Goal: Transaction & Acquisition: Download file/media

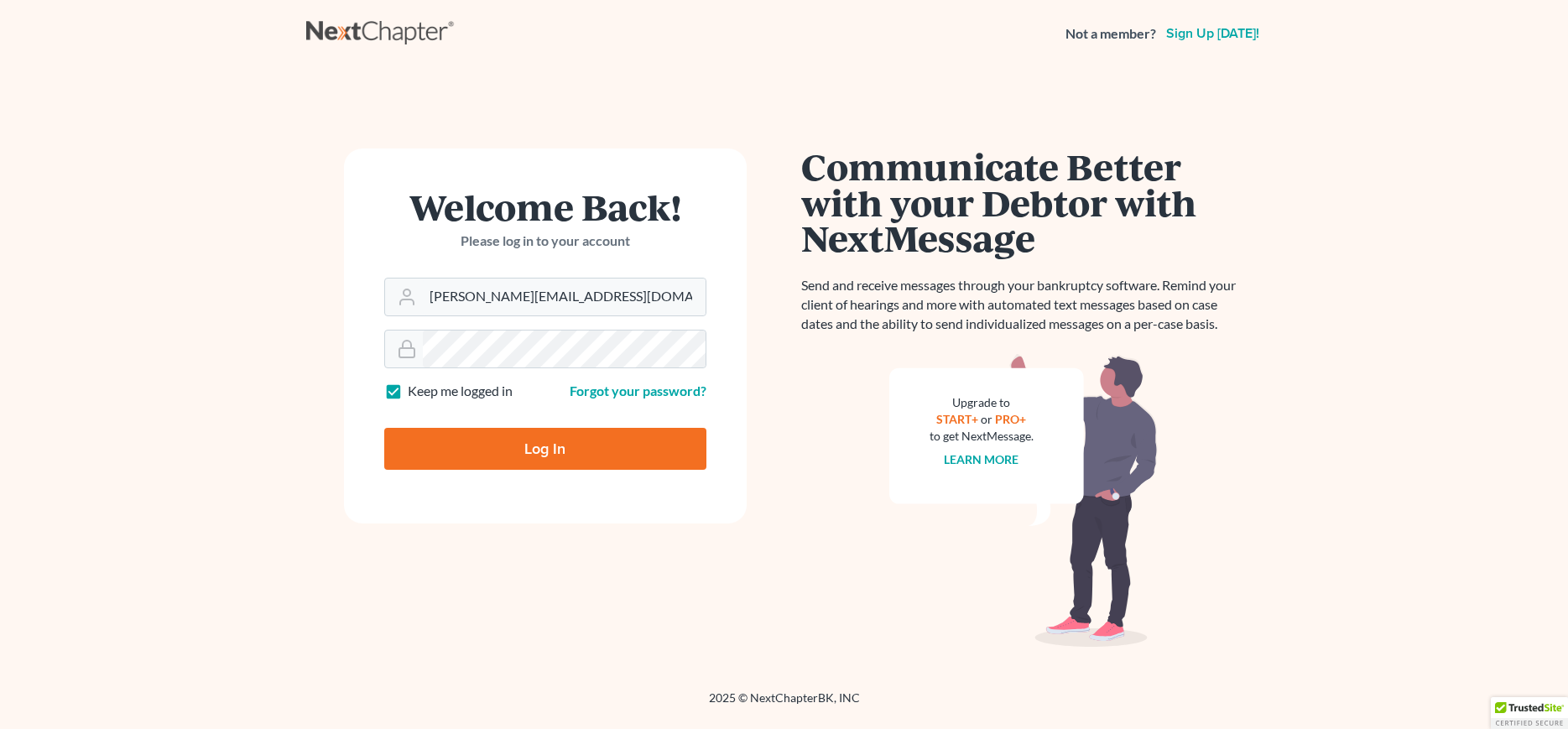
click at [551, 450] on input "Log In" at bounding box center [544, 448] width 322 height 42
type input "Thinking..."
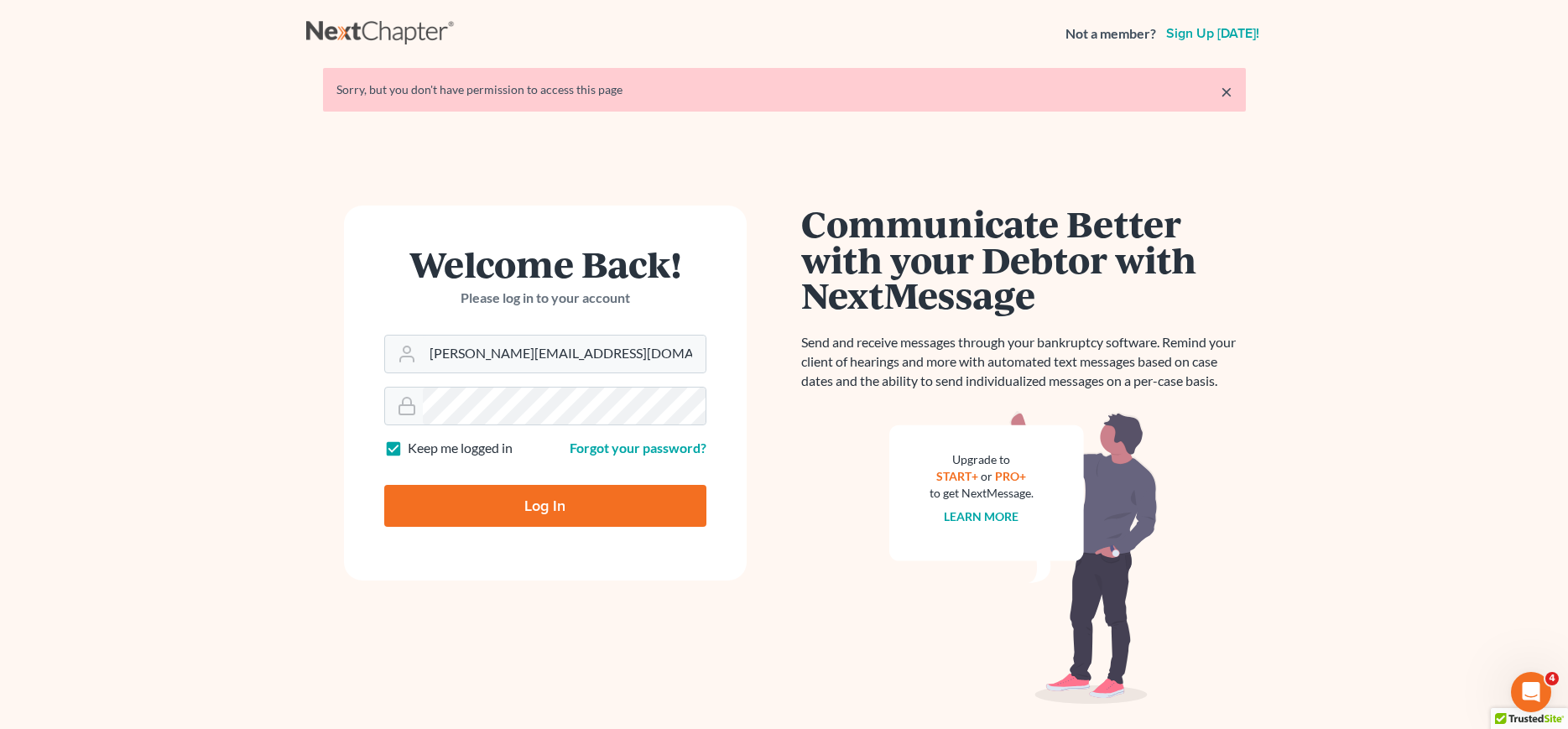
click at [548, 509] on input "Log In" at bounding box center [544, 505] width 322 height 42
type input "Thinking..."
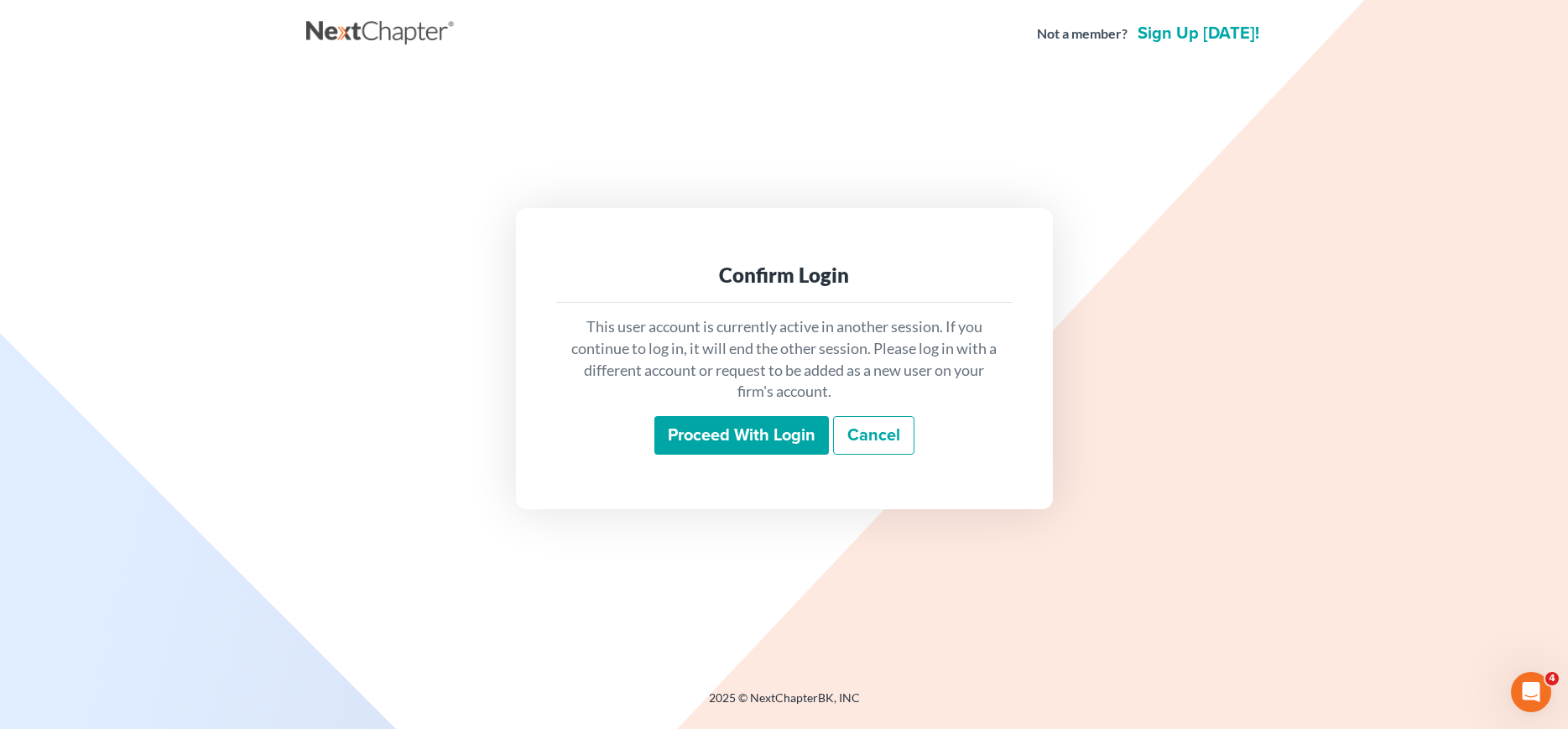
click at [737, 436] on input "Proceed with login" at bounding box center [741, 435] width 174 height 39
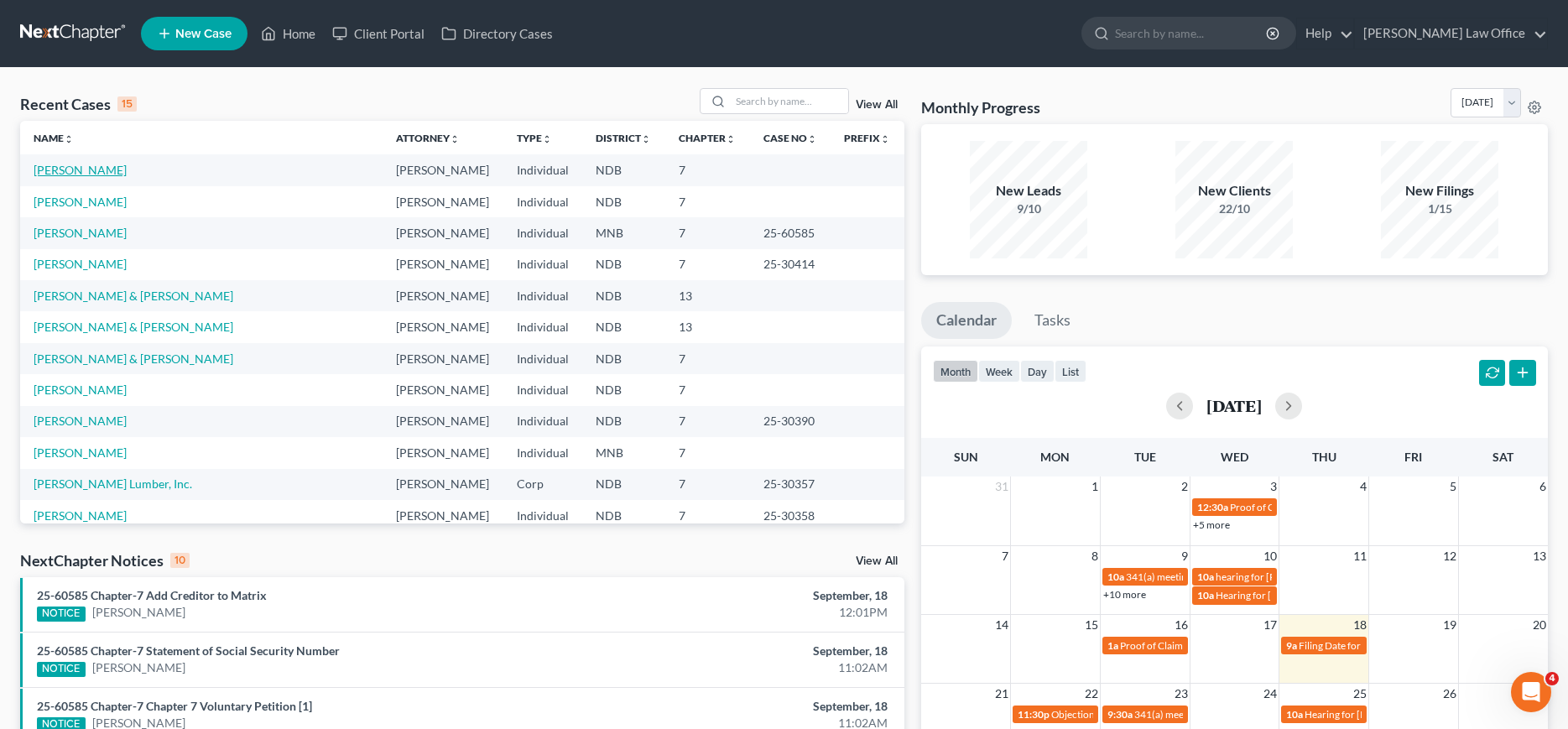
click at [63, 167] on link "[PERSON_NAME]" at bounding box center [81, 169] width 93 height 15
select select "4"
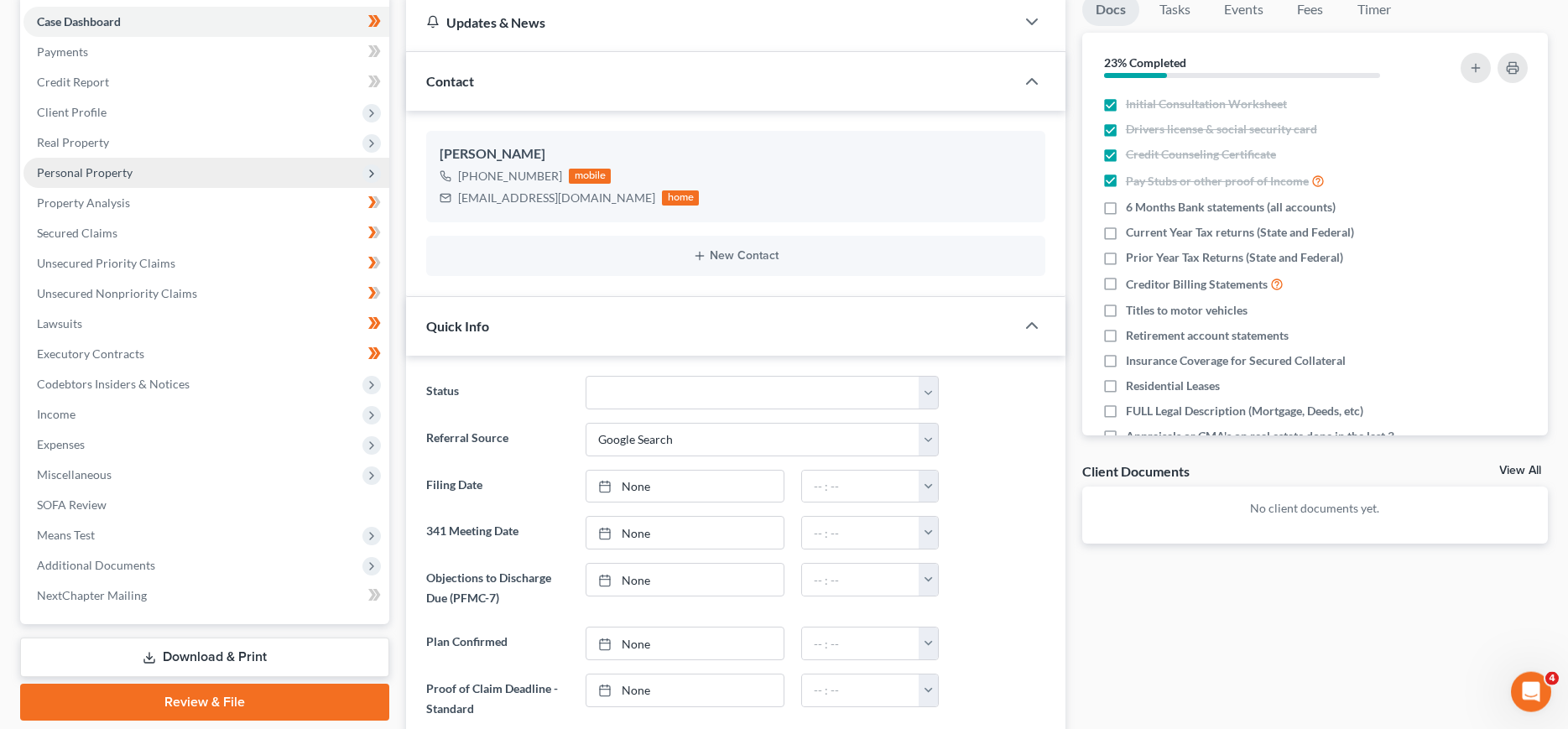
scroll to position [257, 0]
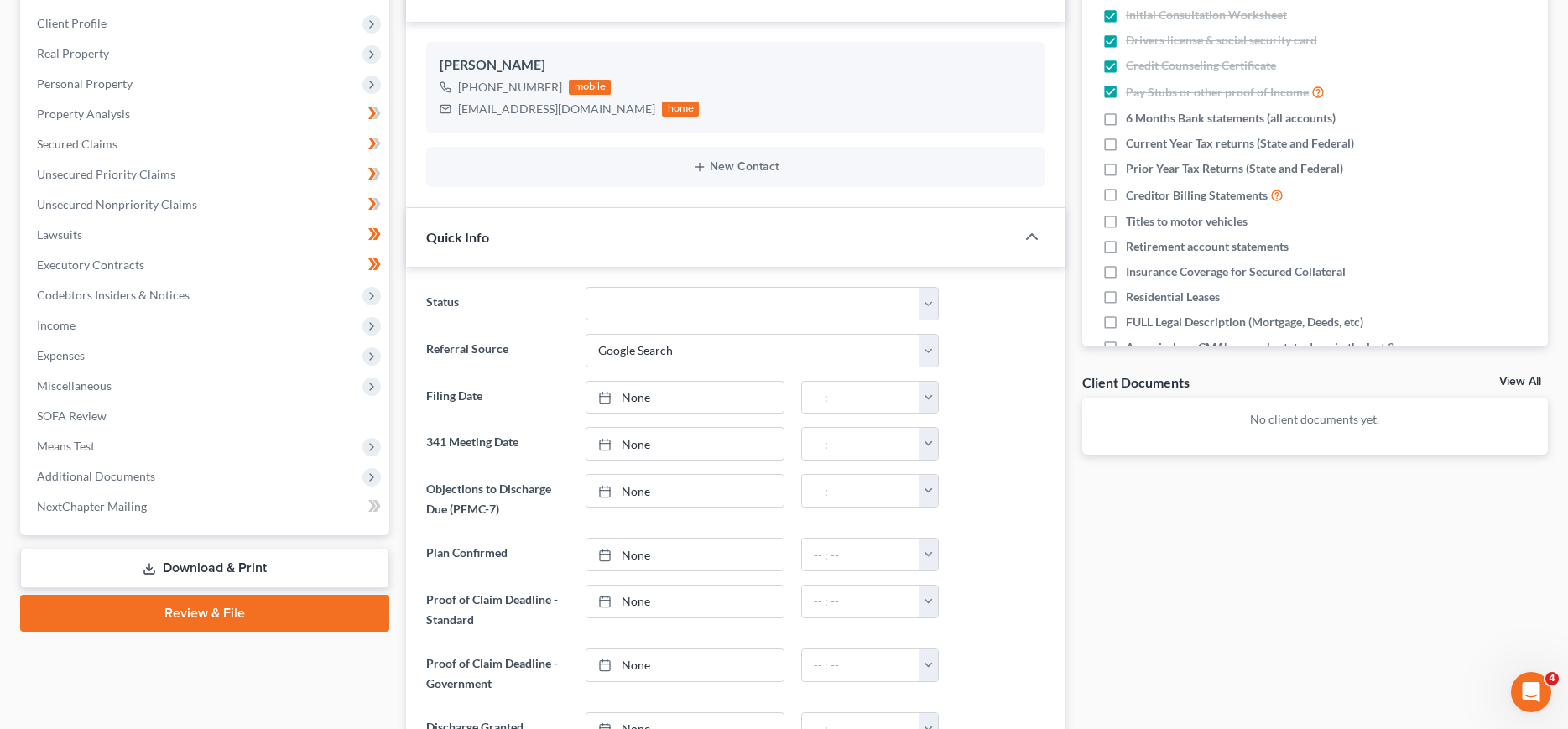
click at [227, 567] on link "Download & Print" at bounding box center [205, 568] width 369 height 40
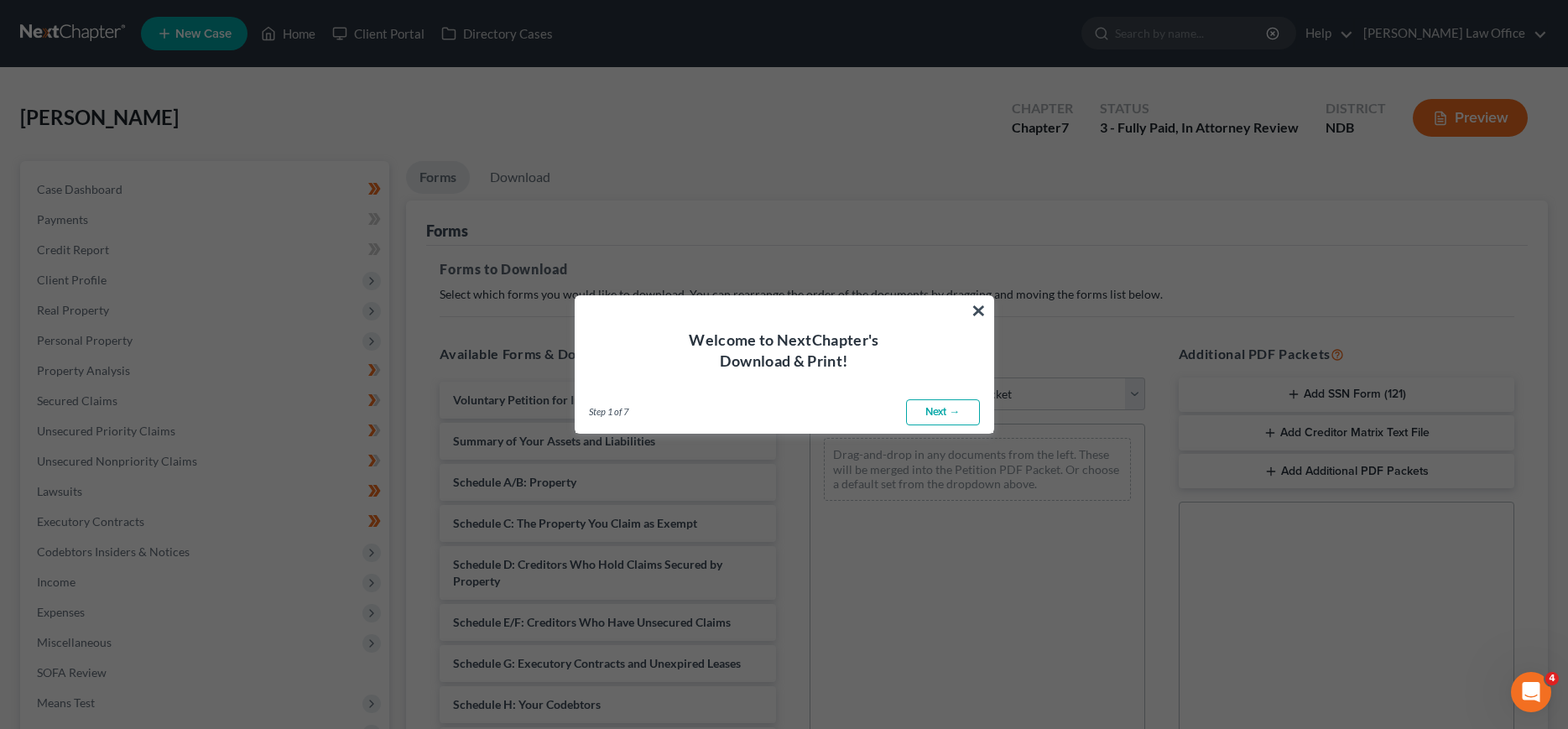
click at [938, 419] on link "Next →" at bounding box center [943, 413] width 74 height 27
select select "0"
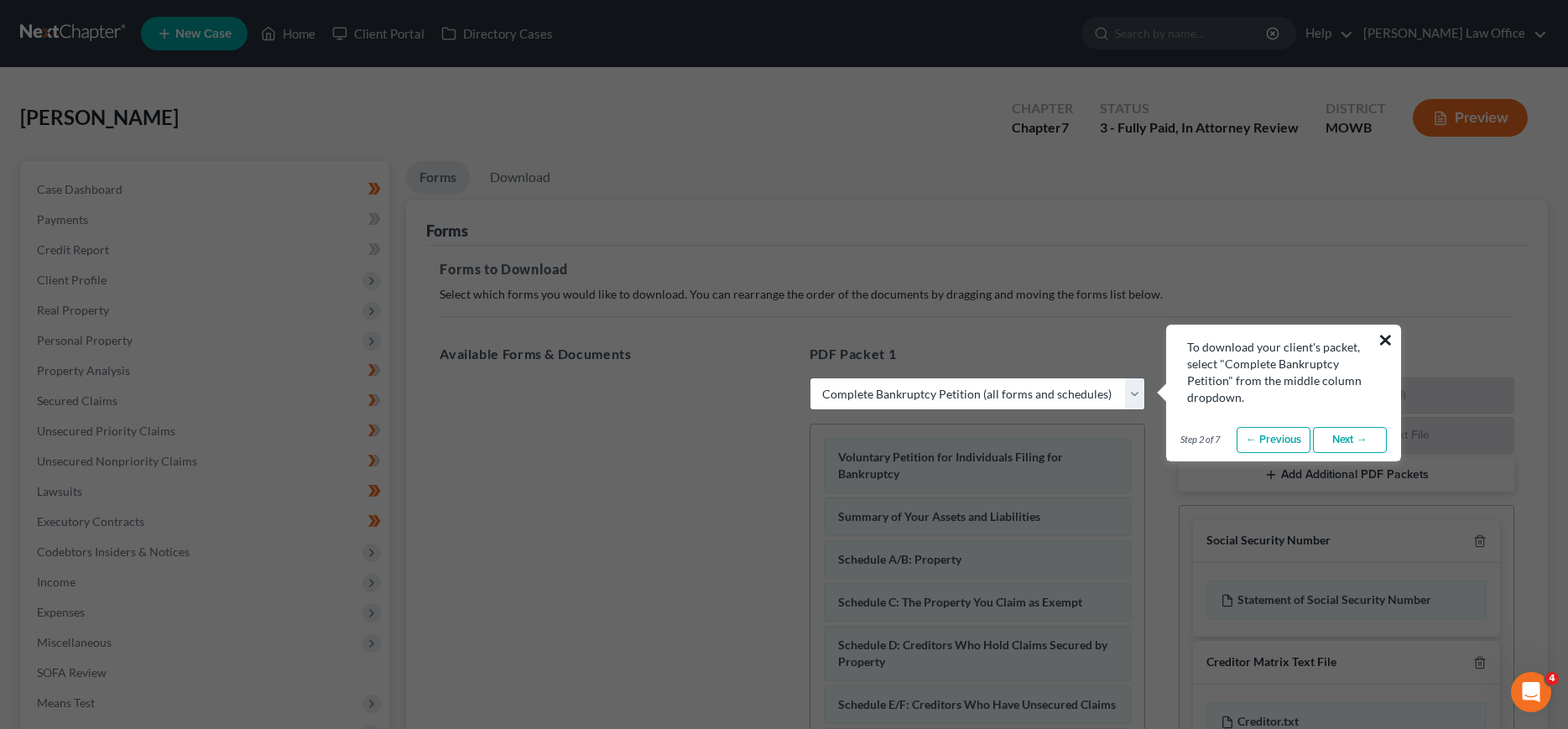
click at [1386, 335] on button "×" at bounding box center [1385, 340] width 16 height 27
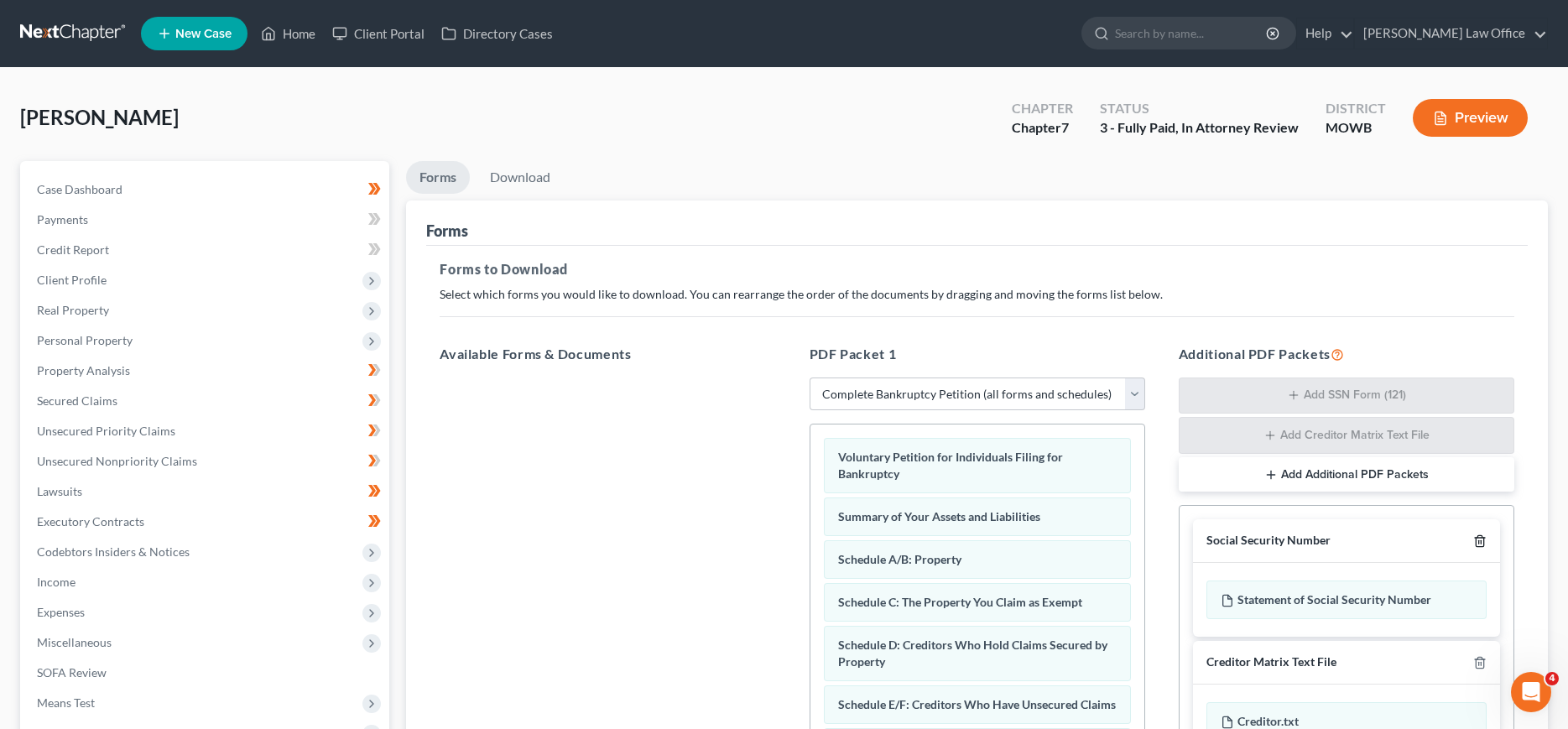
click at [1480, 540] on icon "button" at bounding box center [1480, 541] width 14 height 14
click at [1480, 540] on icon "button" at bounding box center [1480, 539] width 14 height 14
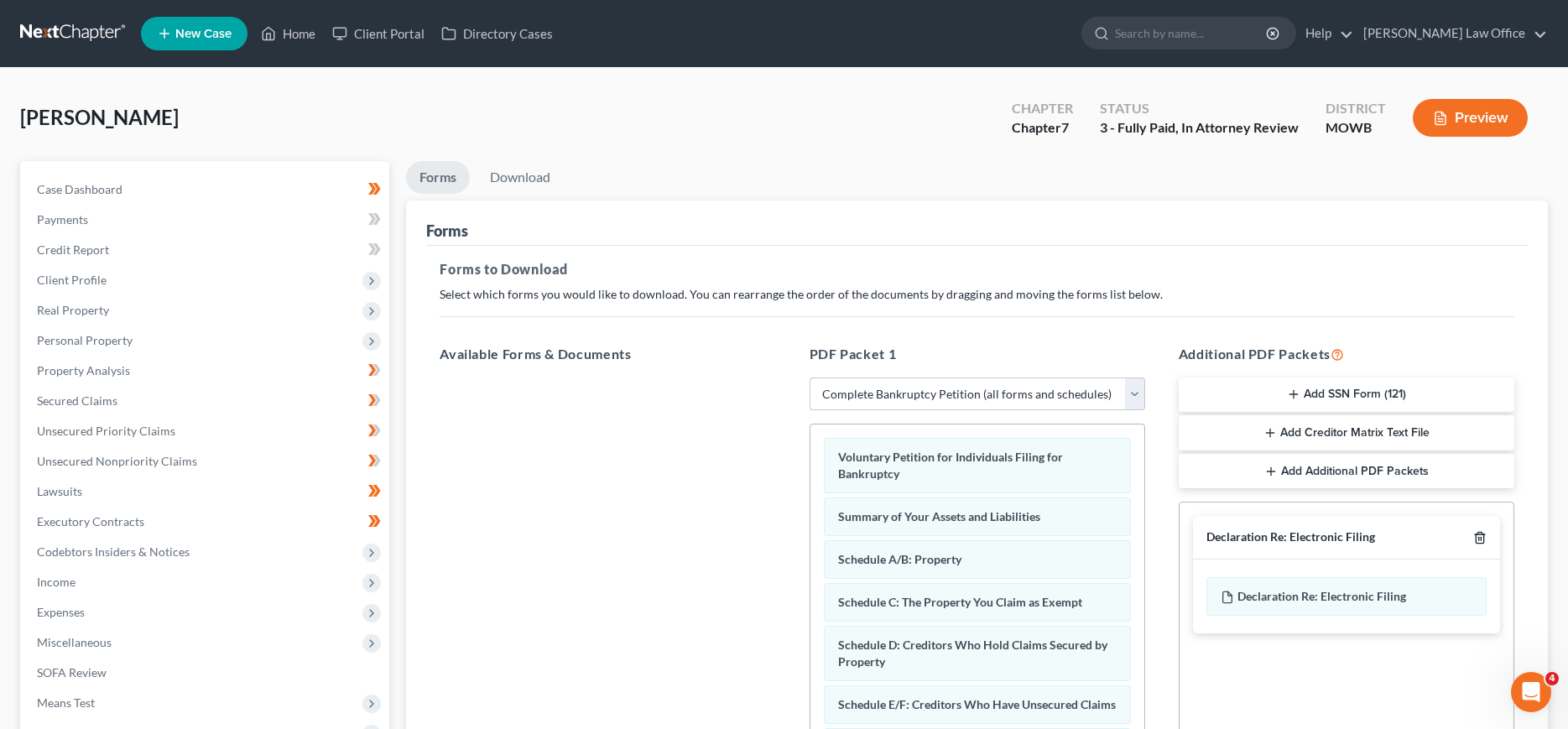
click at [1480, 540] on icon "button" at bounding box center [1480, 538] width 14 height 14
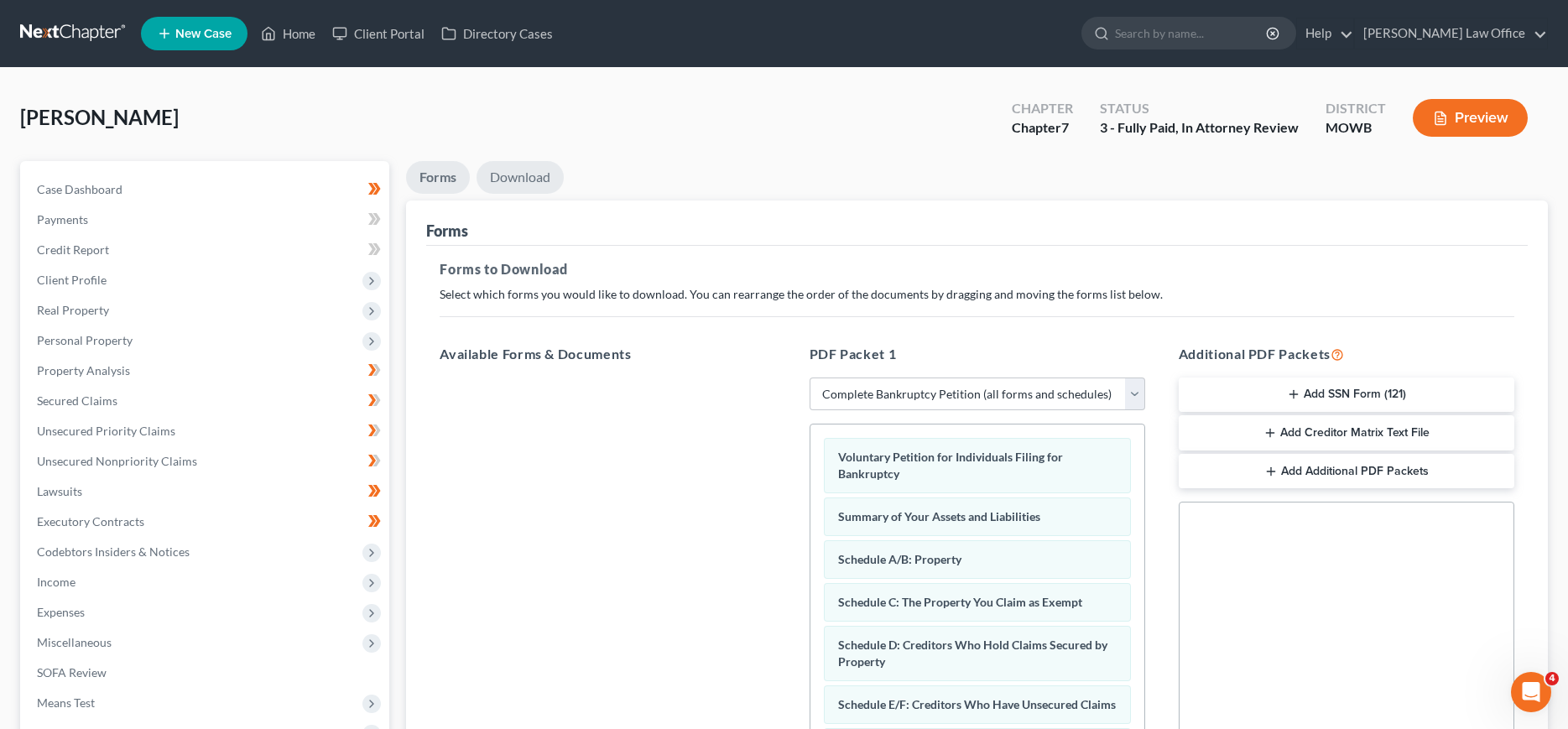
click at [530, 174] on link "Download" at bounding box center [520, 178] width 87 height 33
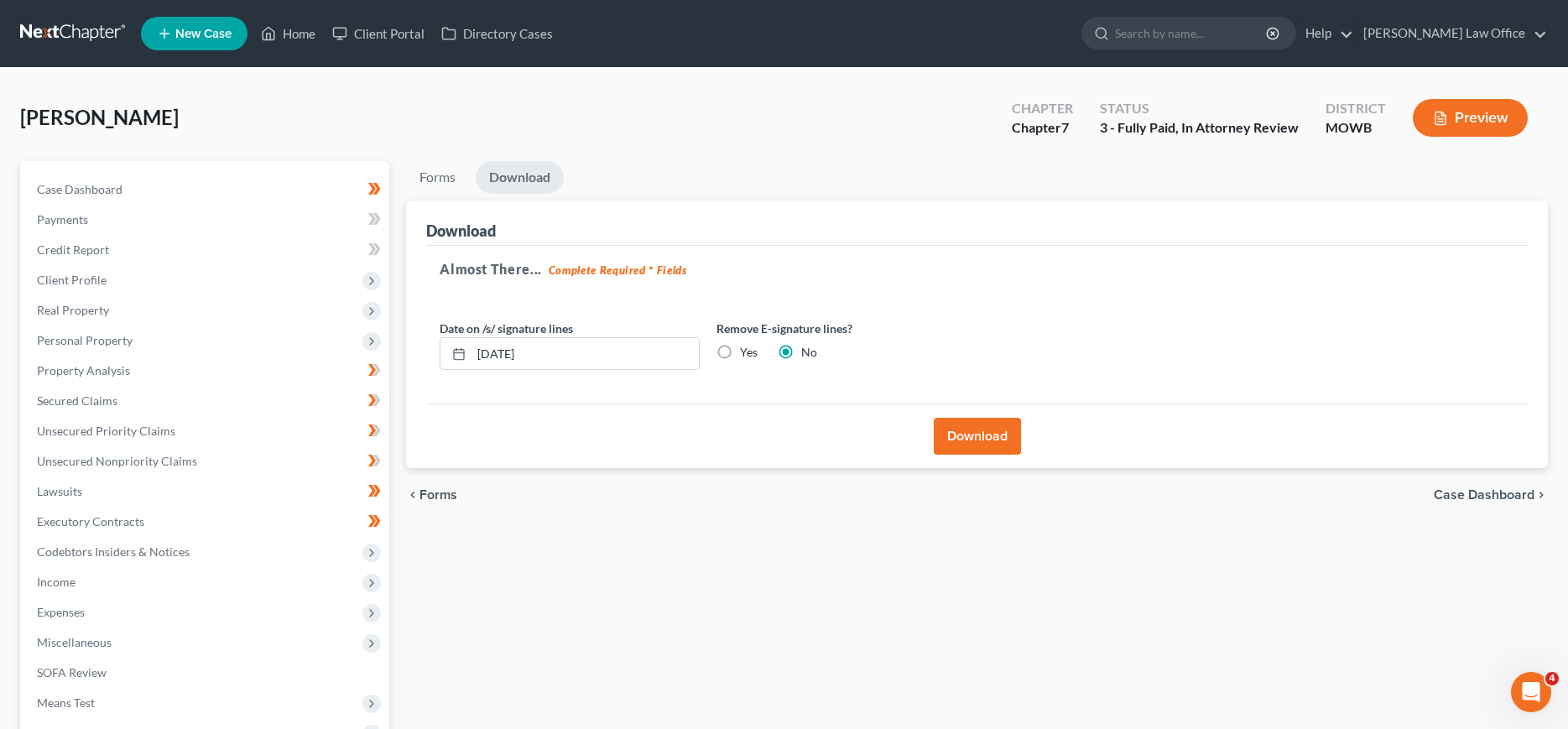
click at [988, 441] on button "Download" at bounding box center [977, 436] width 87 height 37
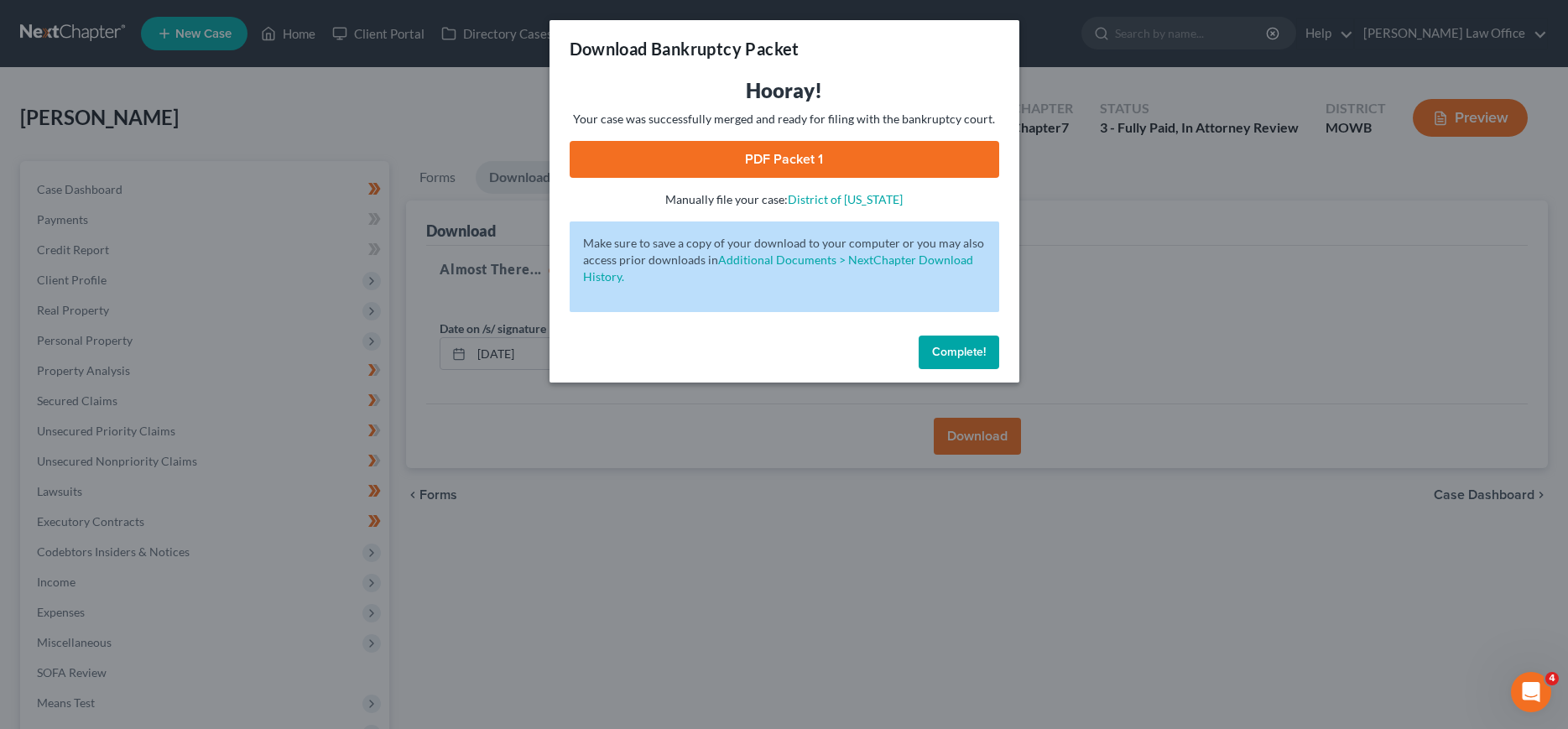
click at [950, 359] on span "Complete!" at bounding box center [958, 352] width 53 height 15
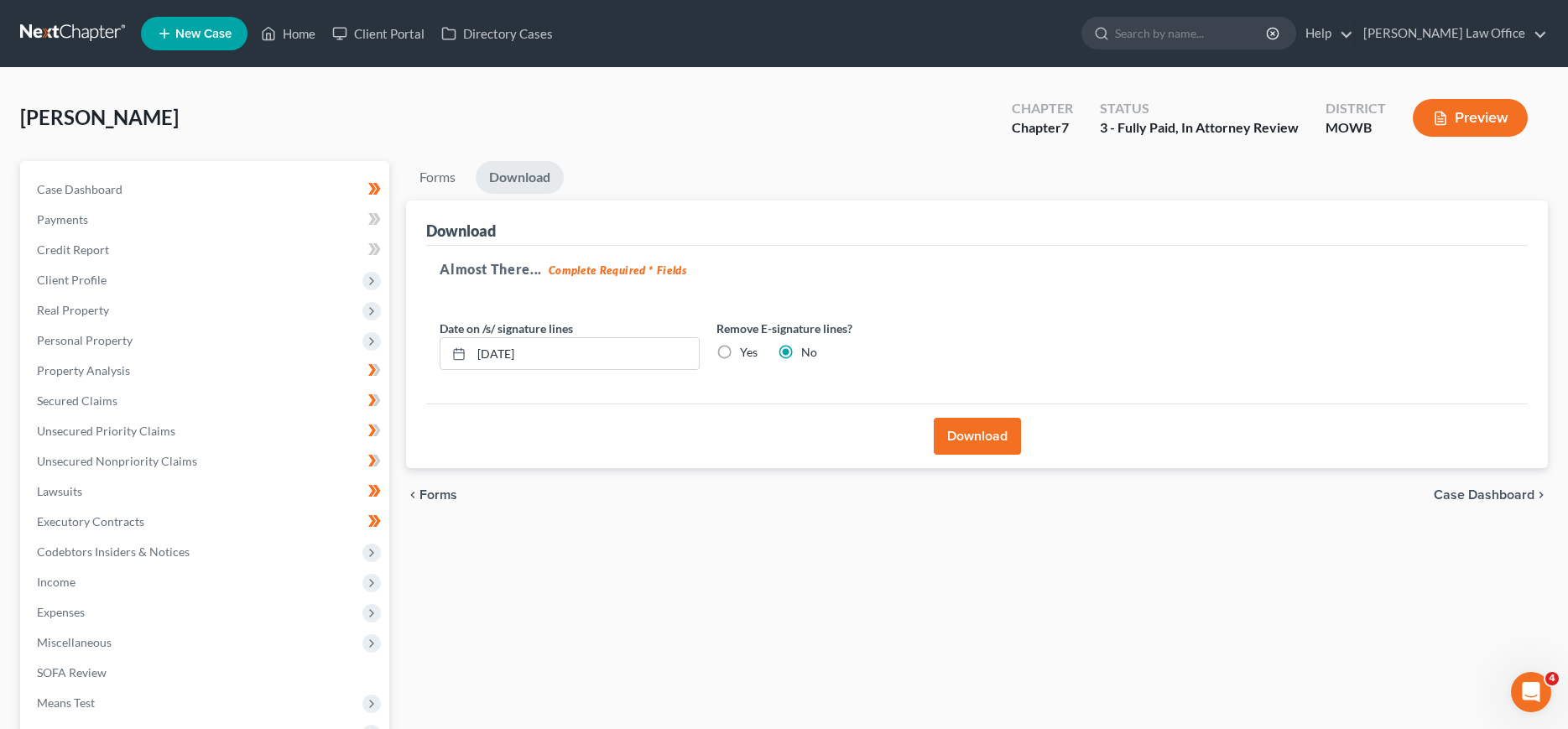
click at [740, 350] on label "Yes" at bounding box center [749, 352] width 17 height 17
click at [747, 350] on input "Yes" at bounding box center [751, 349] width 11 height 11
radio input "true"
radio input "false"
click at [973, 432] on button "Download" at bounding box center [977, 436] width 87 height 37
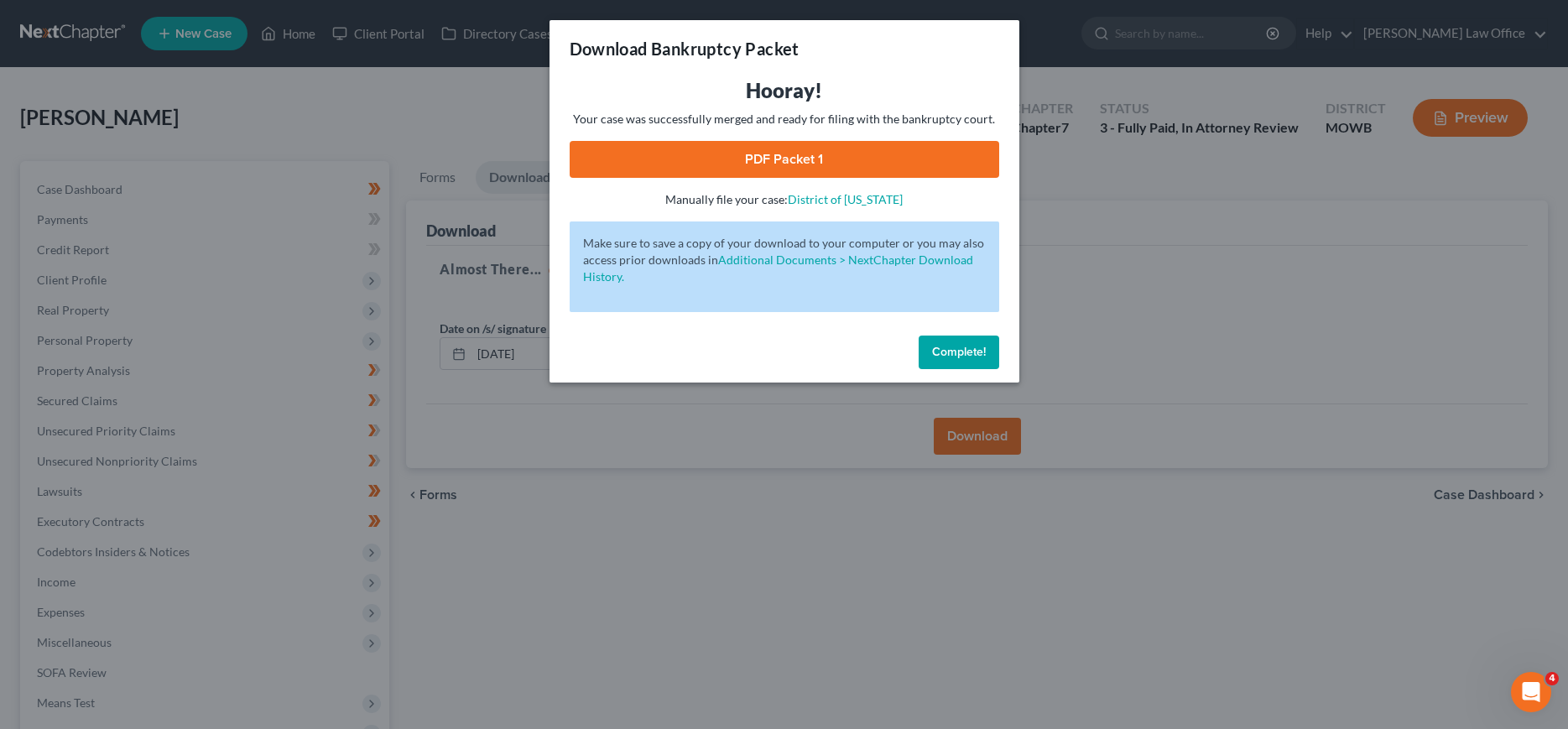
click at [780, 162] on link "PDF Packet 1" at bounding box center [784, 159] width 430 height 37
click at [948, 358] on span "Complete!" at bounding box center [958, 352] width 53 height 15
